Goal: Task Accomplishment & Management: Manage account settings

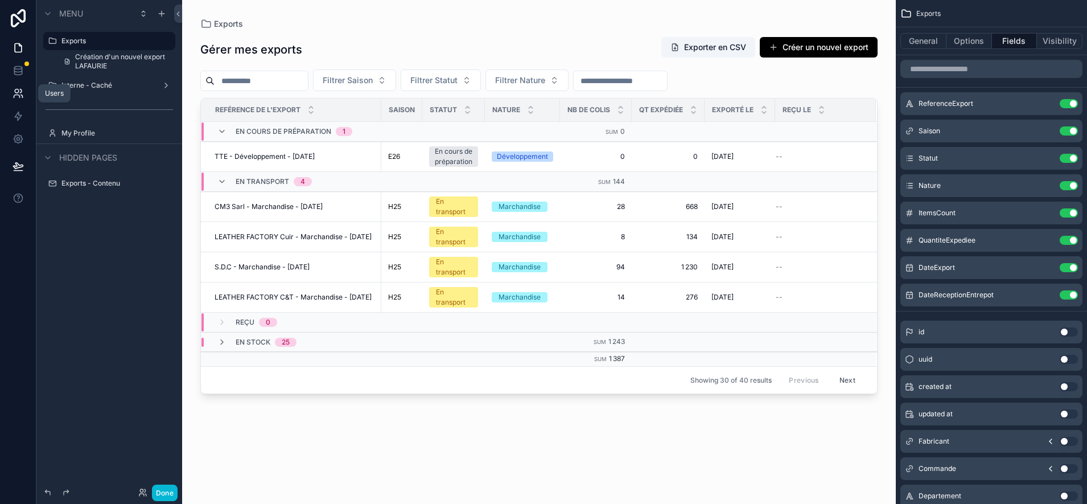
click at [19, 89] on icon at bounding box center [18, 93] width 11 height 11
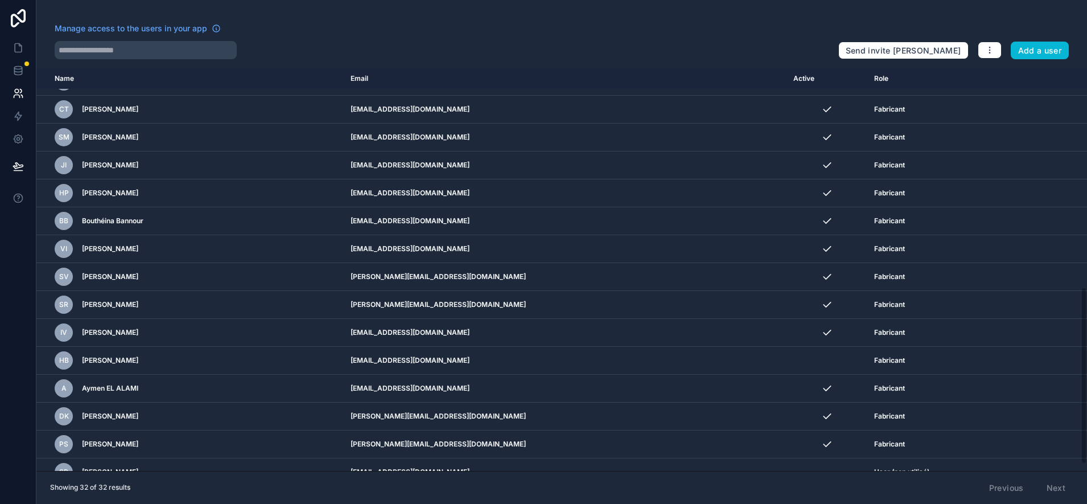
scroll to position [511, 0]
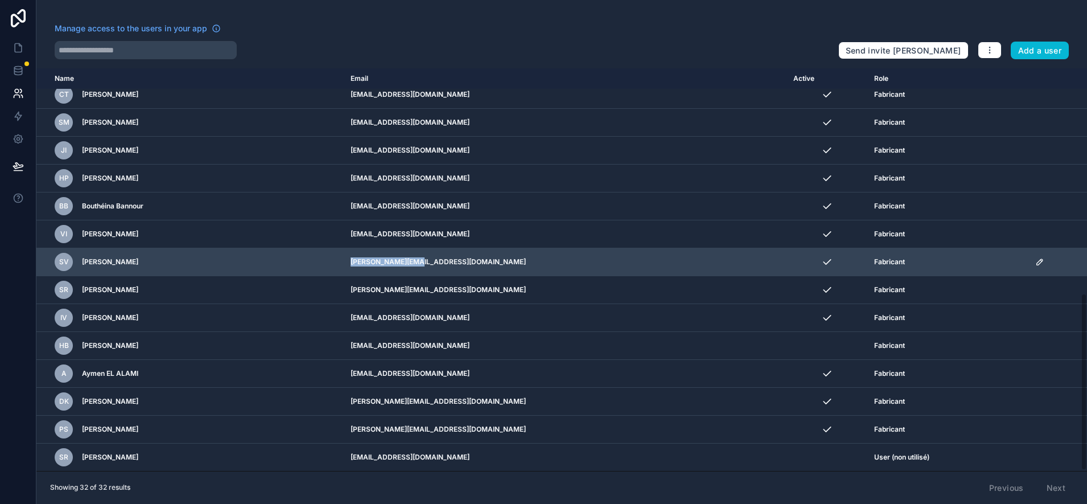
drag, startPoint x: 383, startPoint y: 266, endPoint x: 496, endPoint y: 256, distance: 114.3
click at [496, 256] on td "[PERSON_NAME][EMAIL_ADDRESS][DOMAIN_NAME]" at bounding box center [565, 262] width 443 height 28
drag, startPoint x: 496, startPoint y: 256, endPoint x: 461, endPoint y: 261, distance: 35.7
click at [461, 261] on td "[PERSON_NAME][EMAIL_ADDRESS][DOMAIN_NAME]" at bounding box center [565, 262] width 443 height 28
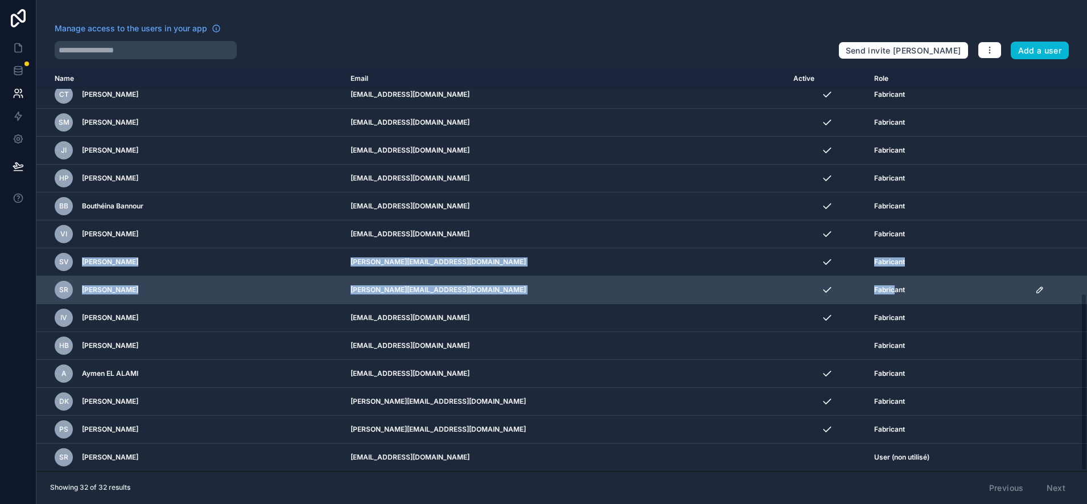
drag, startPoint x: 80, startPoint y: 265, endPoint x: 914, endPoint y: 286, distance: 834.3
click at [914, 286] on tbody "[PERSON_NAME] Admin [DOMAIN_NAME][EMAIL_ADDRESS][DOMAIN_NAME] Team Admin CO [PE…" at bounding box center [561, 25] width 1051 height 893
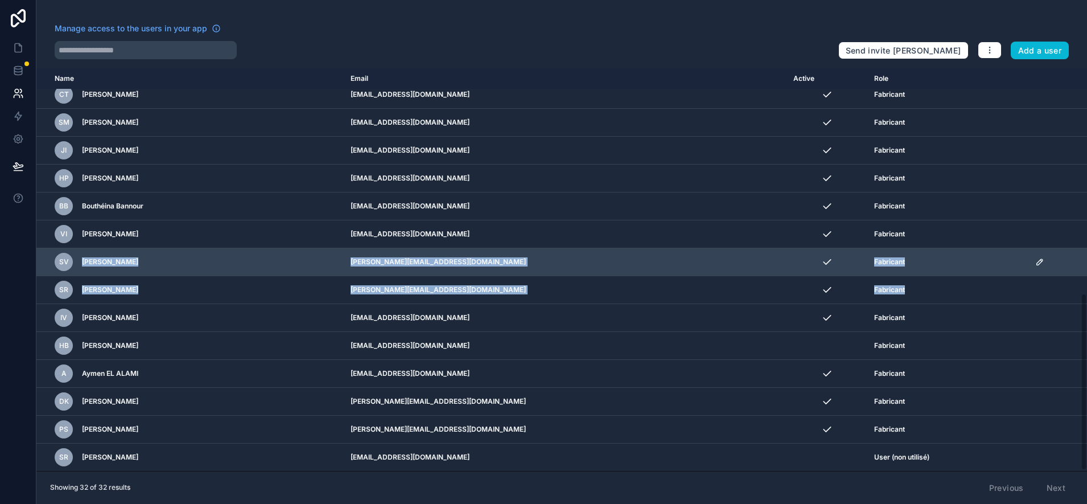
click at [724, 263] on td "[PERSON_NAME][EMAIL_ADDRESS][DOMAIN_NAME]" at bounding box center [565, 262] width 443 height 28
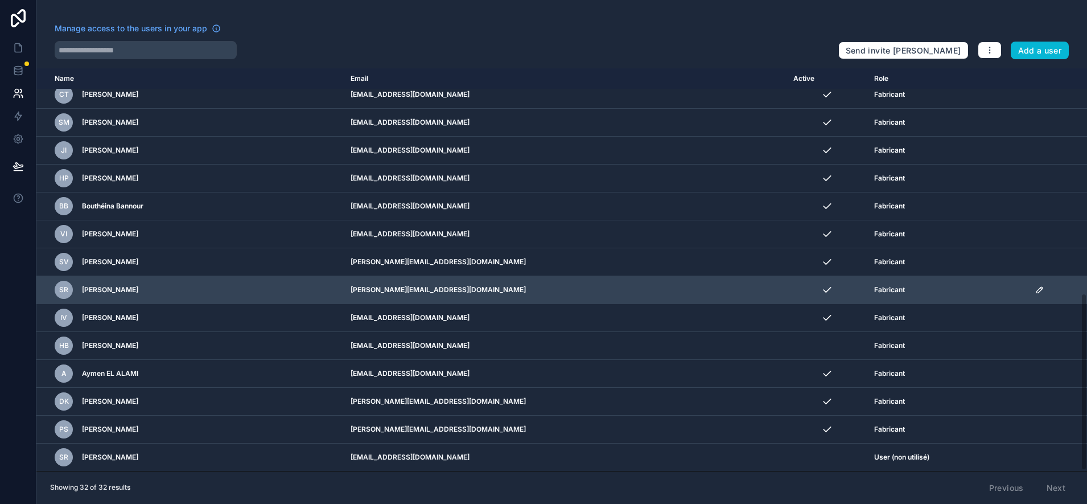
click at [1037, 291] on icon "scrollable content" at bounding box center [1040, 290] width 6 height 6
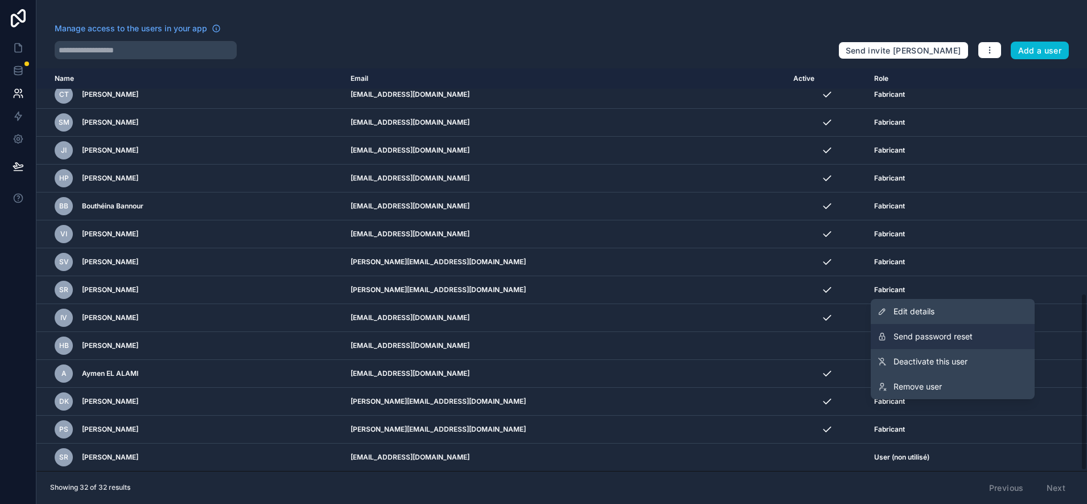
click at [973, 333] on span "Send password reset" at bounding box center [933, 336] width 79 height 11
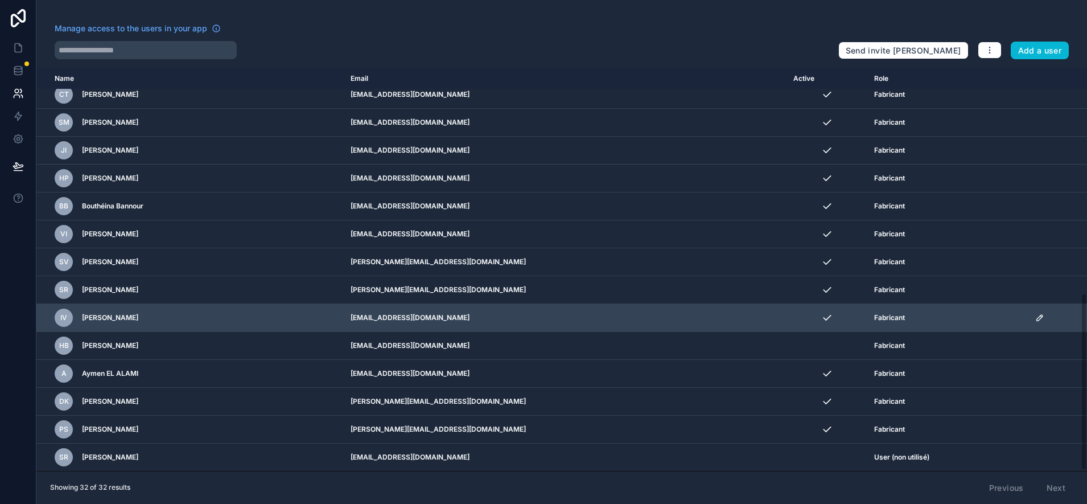
click at [1036, 318] on icon "scrollable content" at bounding box center [1040, 317] width 9 height 9
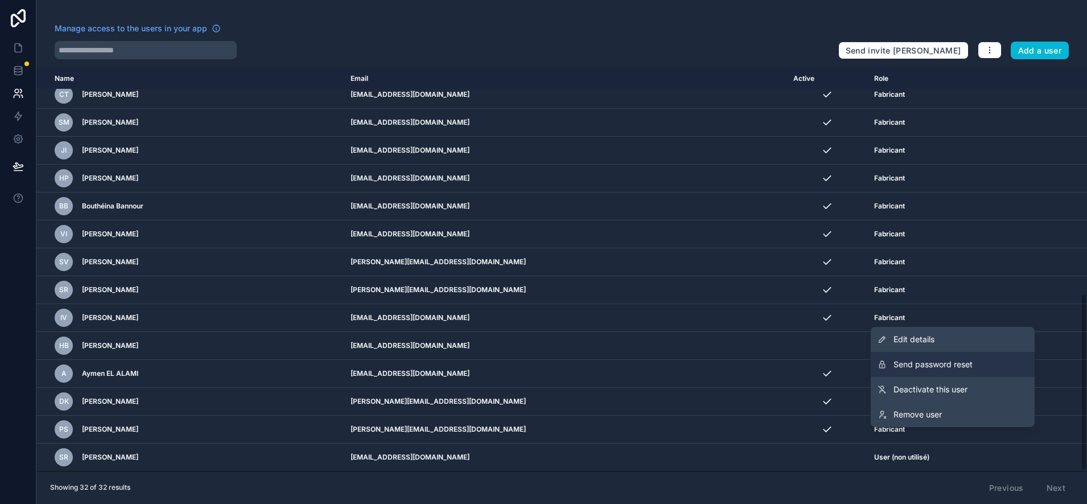
click at [936, 364] on span "Send password reset" at bounding box center [933, 364] width 79 height 11
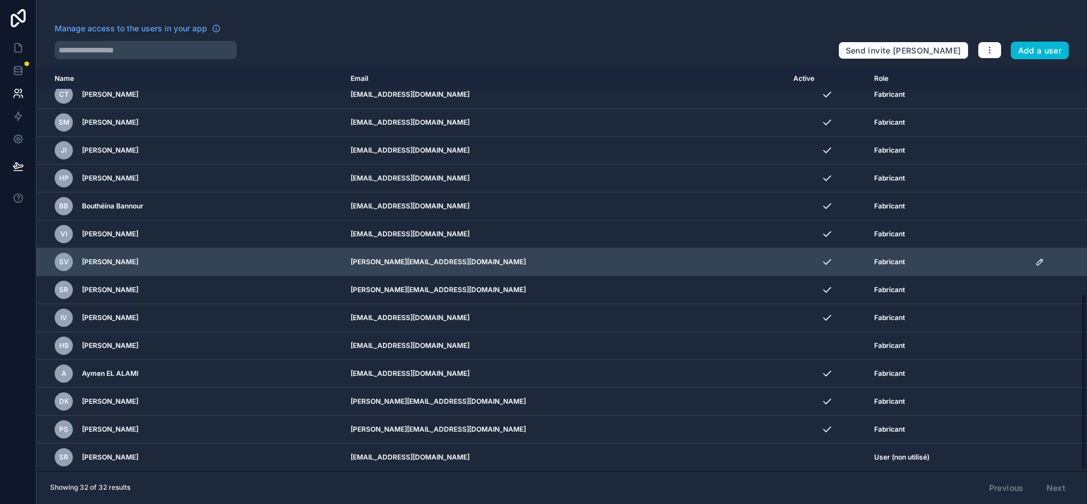
click at [1036, 260] on icon "scrollable content" at bounding box center [1040, 261] width 9 height 9
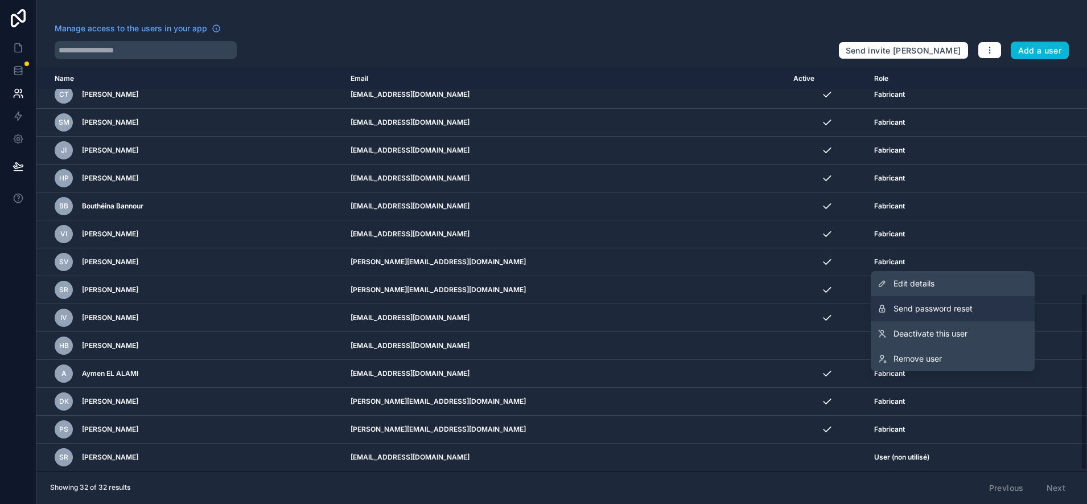
click at [912, 306] on span "Send password reset" at bounding box center [933, 308] width 79 height 11
